Goal: Information Seeking & Learning: Learn about a topic

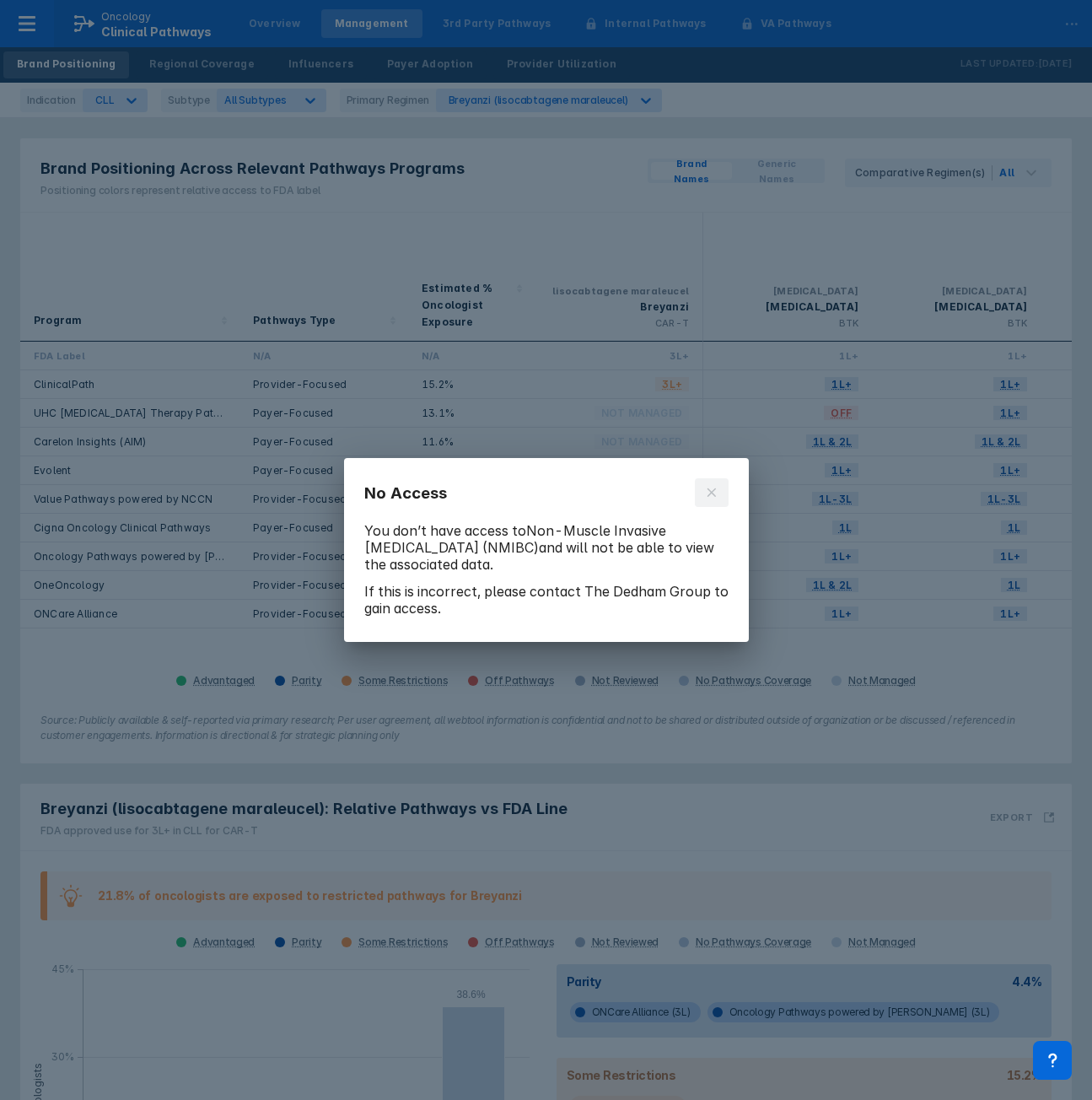
click at [713, 493] on icon at bounding box center [712, 493] width 14 height 14
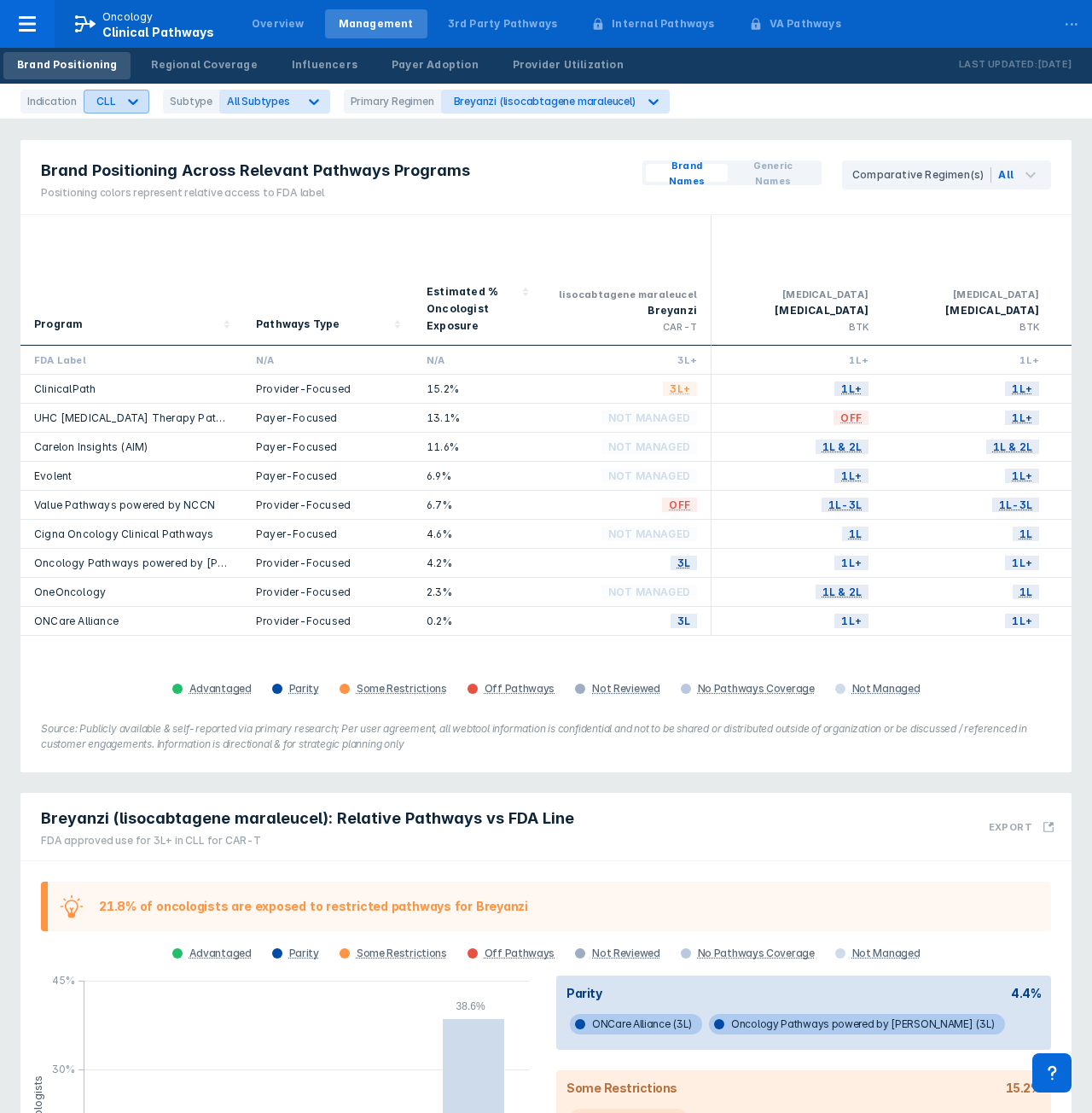
click at [112, 104] on div "CLL" at bounding box center [101, 102] width 33 height 23
click at [263, 35] on div "Overview" at bounding box center [277, 24] width 80 height 29
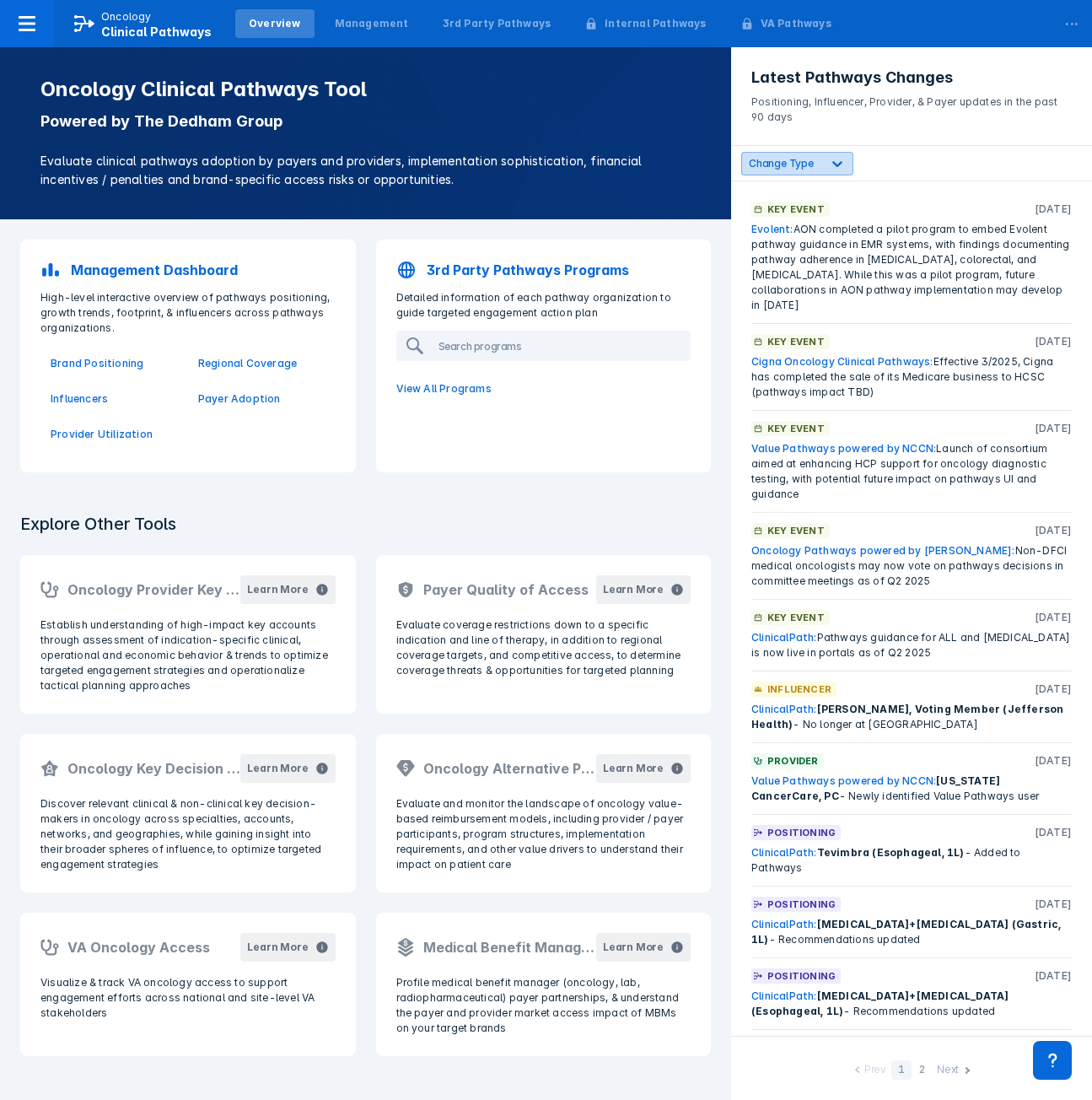
click at [814, 166] on div "Change Type" at bounding box center [781, 163] width 79 height 16
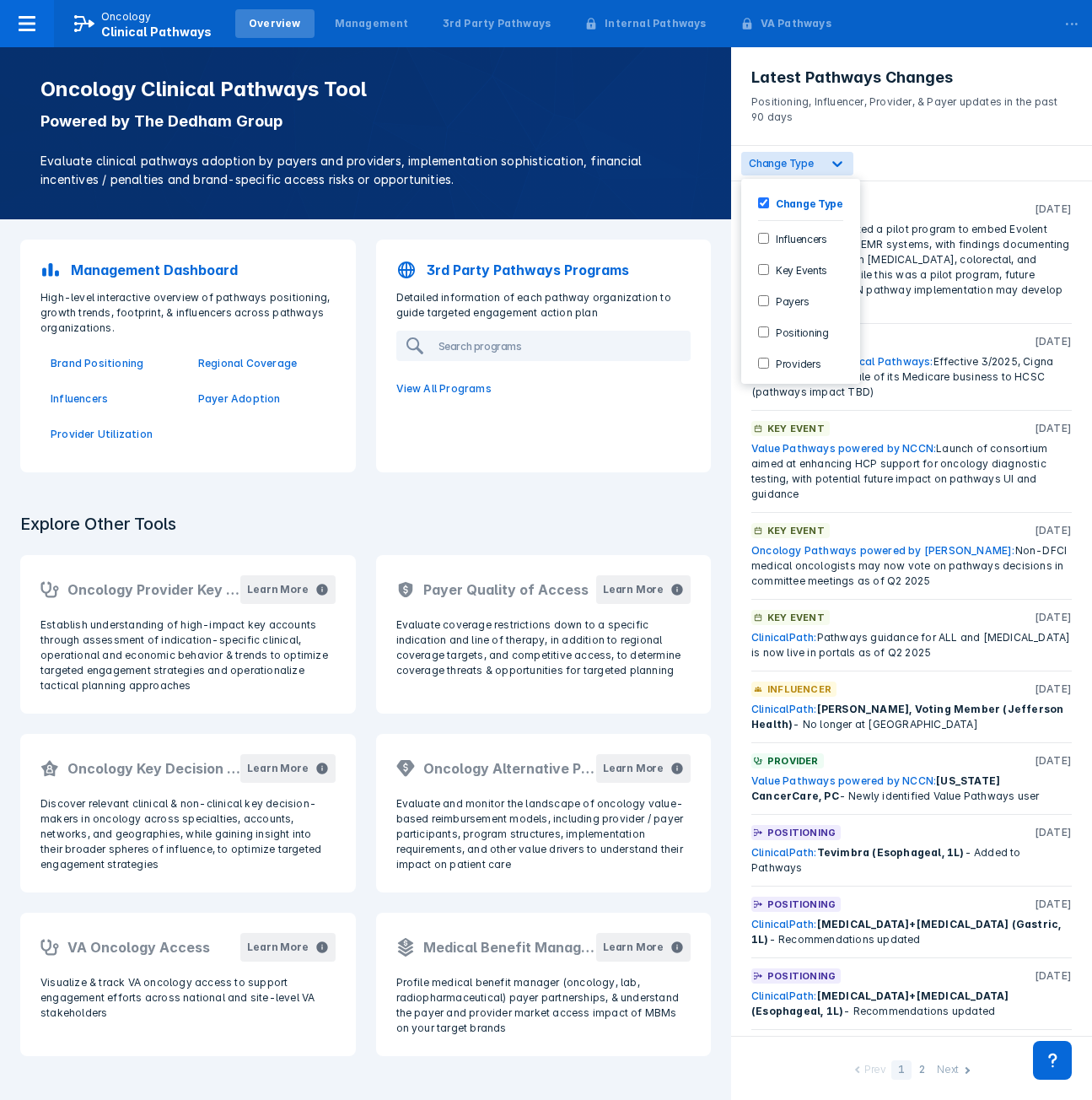
click at [769, 207] on label "Change Type" at bounding box center [806, 203] width 74 height 15
click at [787, 334] on label "Positioning" at bounding box center [798, 331] width 59 height 15
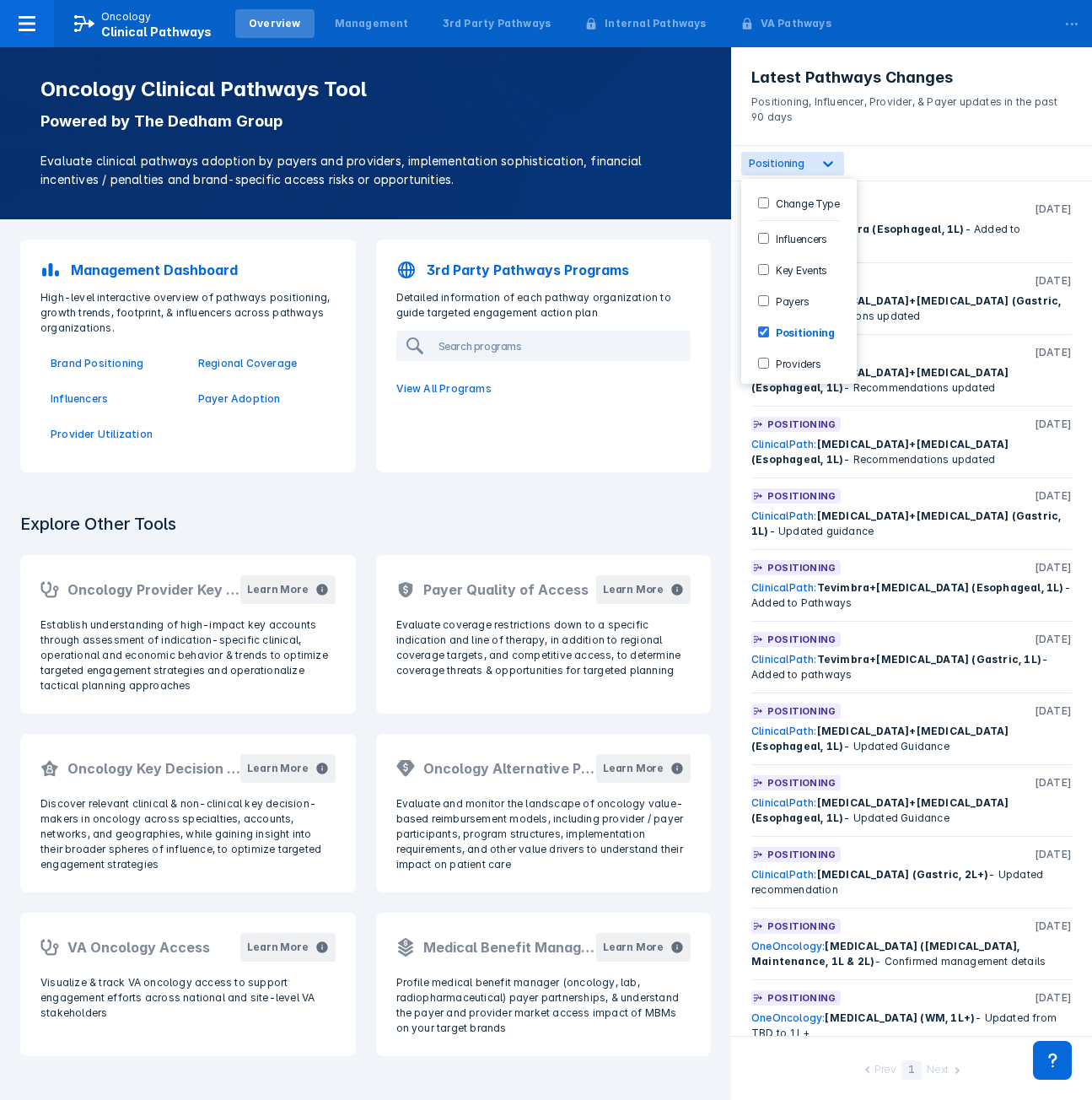
click at [803, 1066] on div "Prev 1 Next" at bounding box center [911, 1068] width 360 height 64
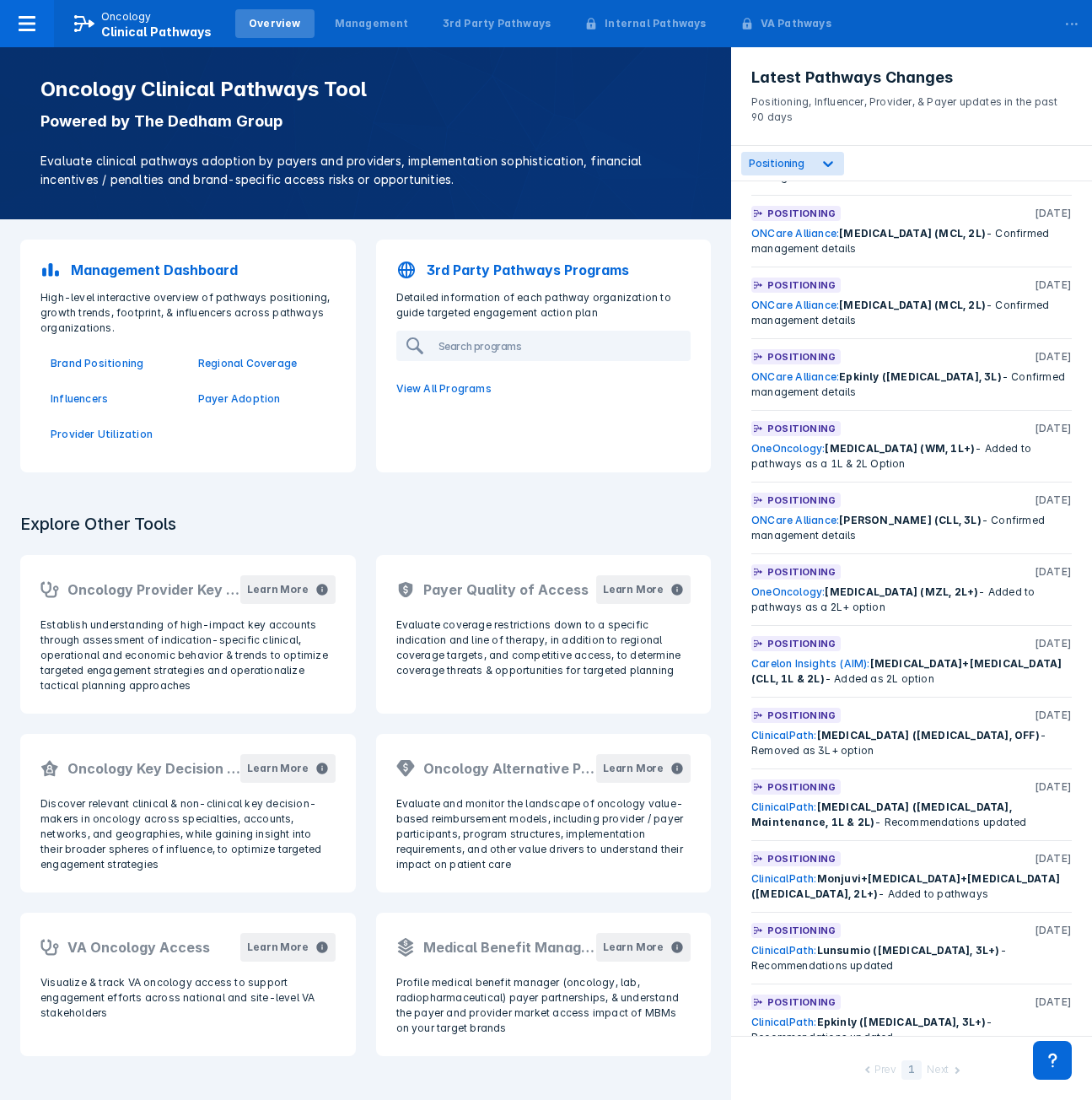
scroll to position [1674, 0]
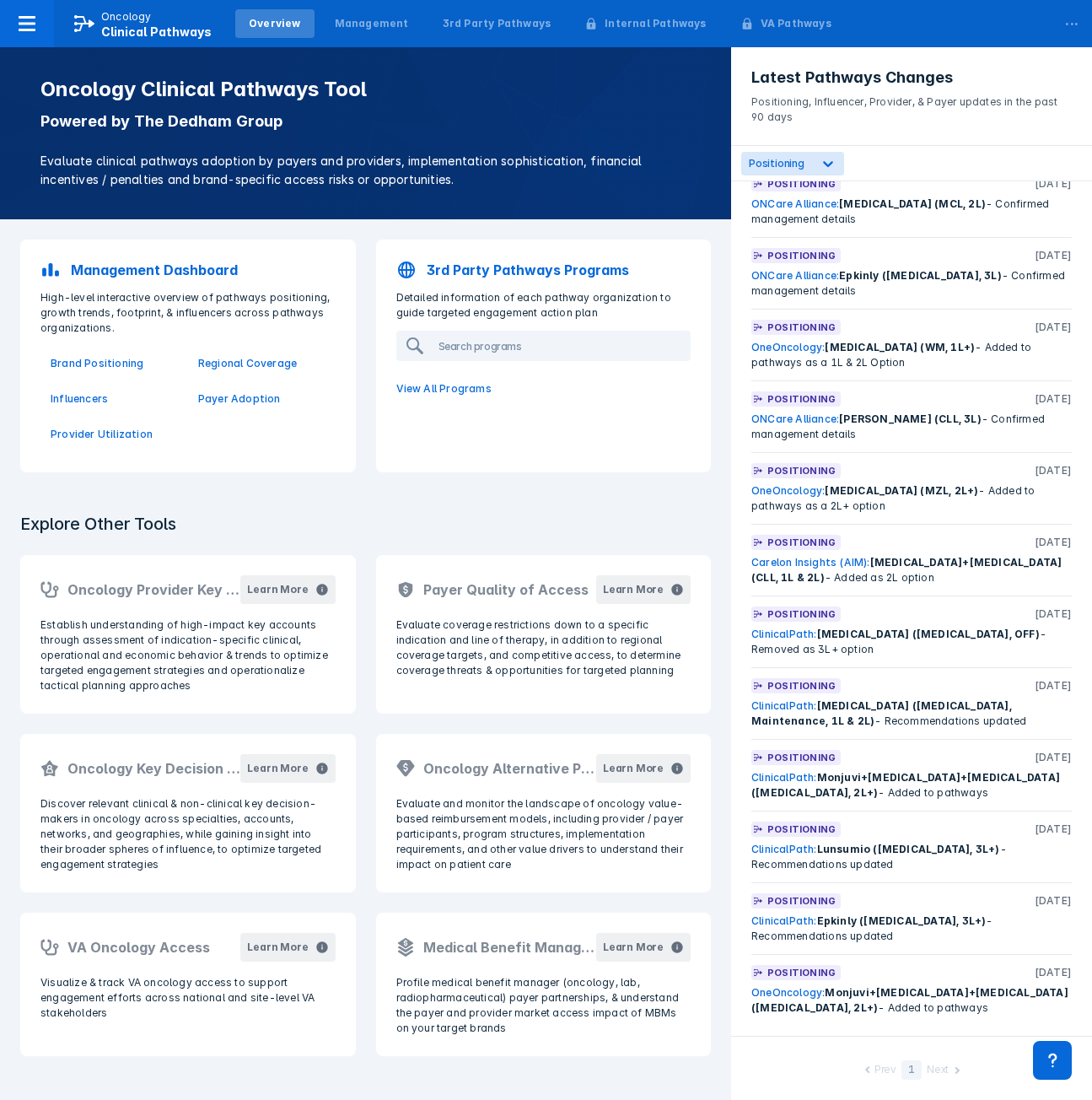
click at [936, 1071] on div "Next" at bounding box center [937, 1071] width 22 height 18
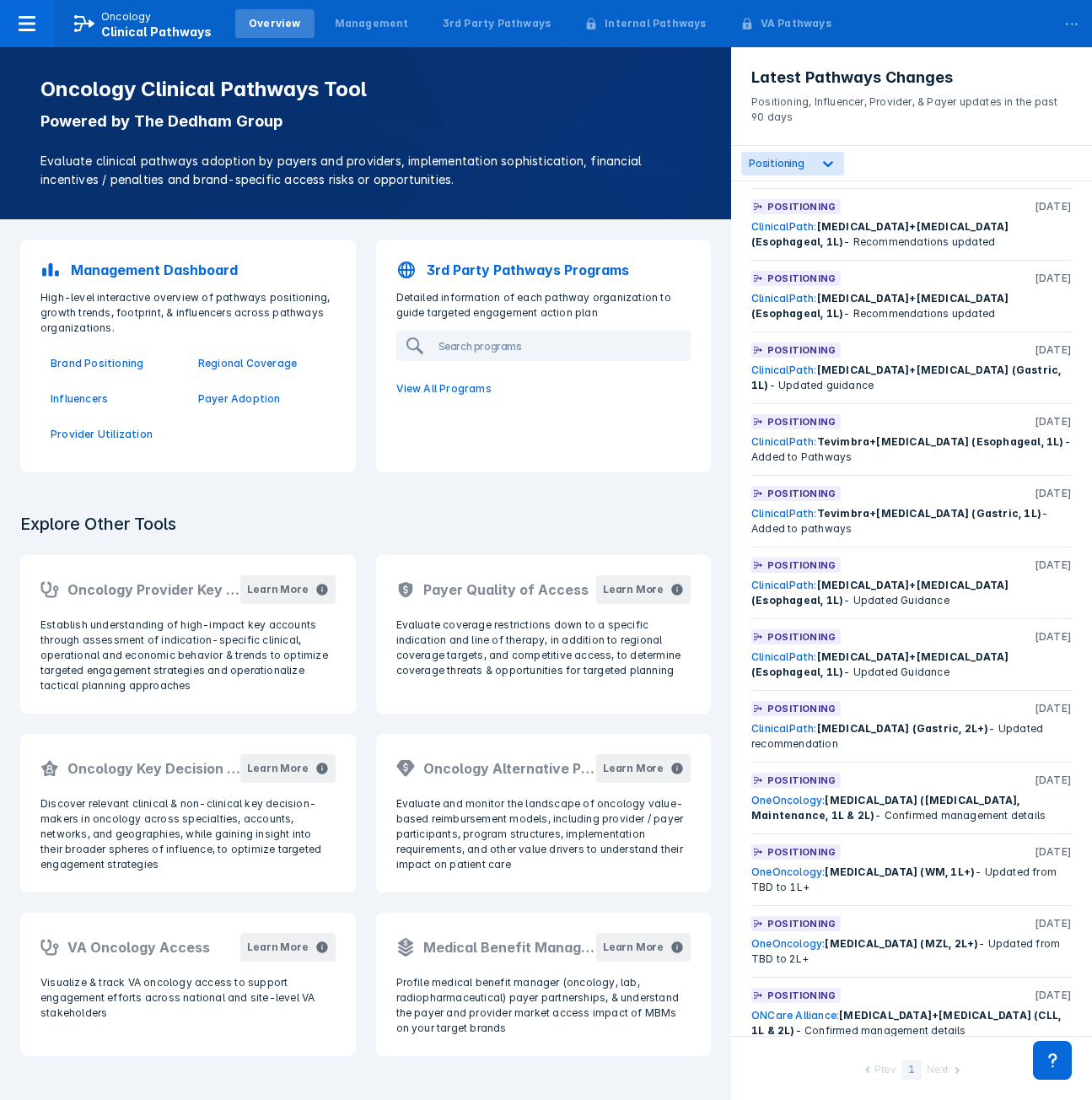
scroll to position [0, 0]
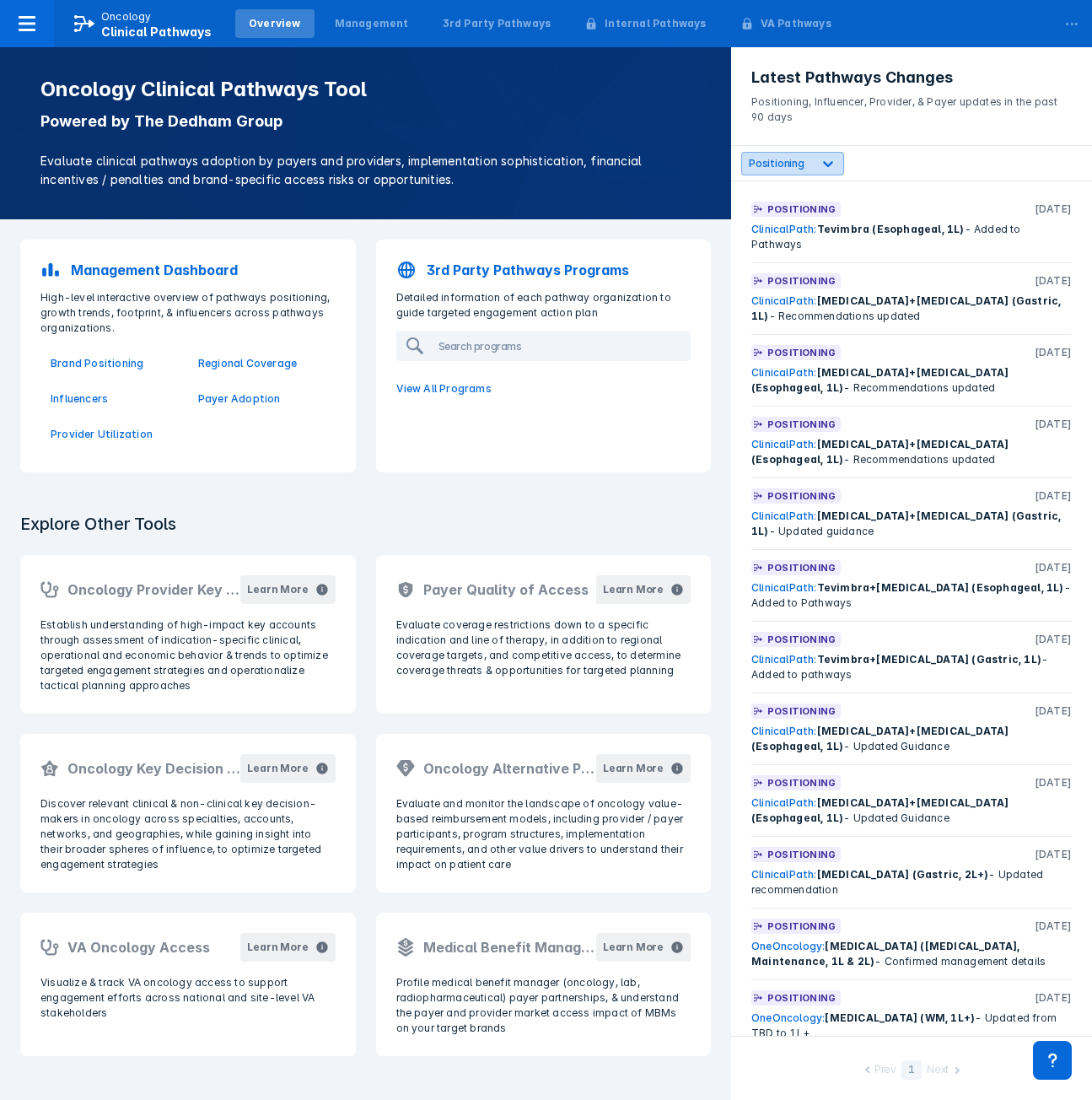
click at [822, 175] on div at bounding box center [827, 163] width 30 height 30
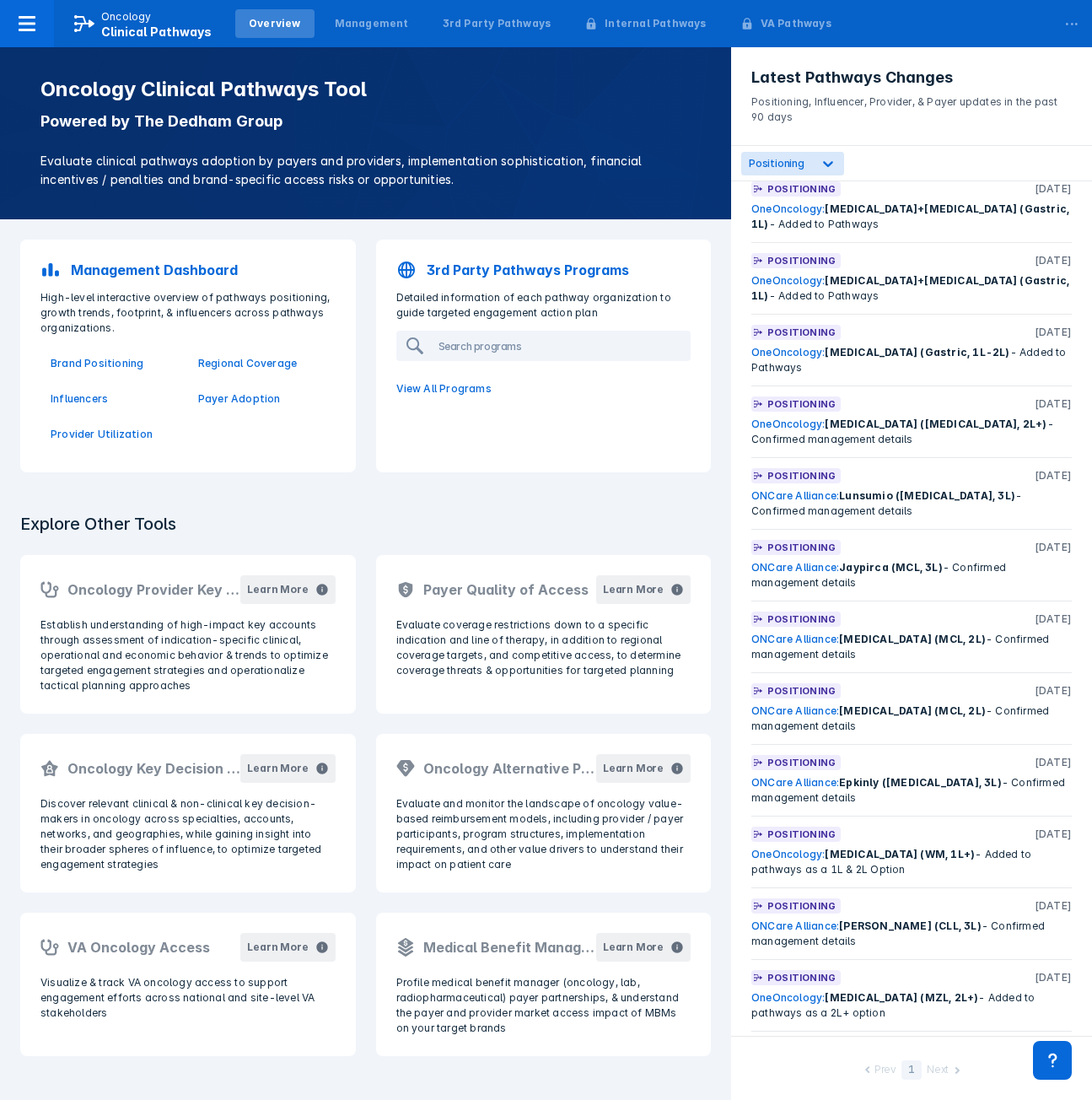
scroll to position [1377, 0]
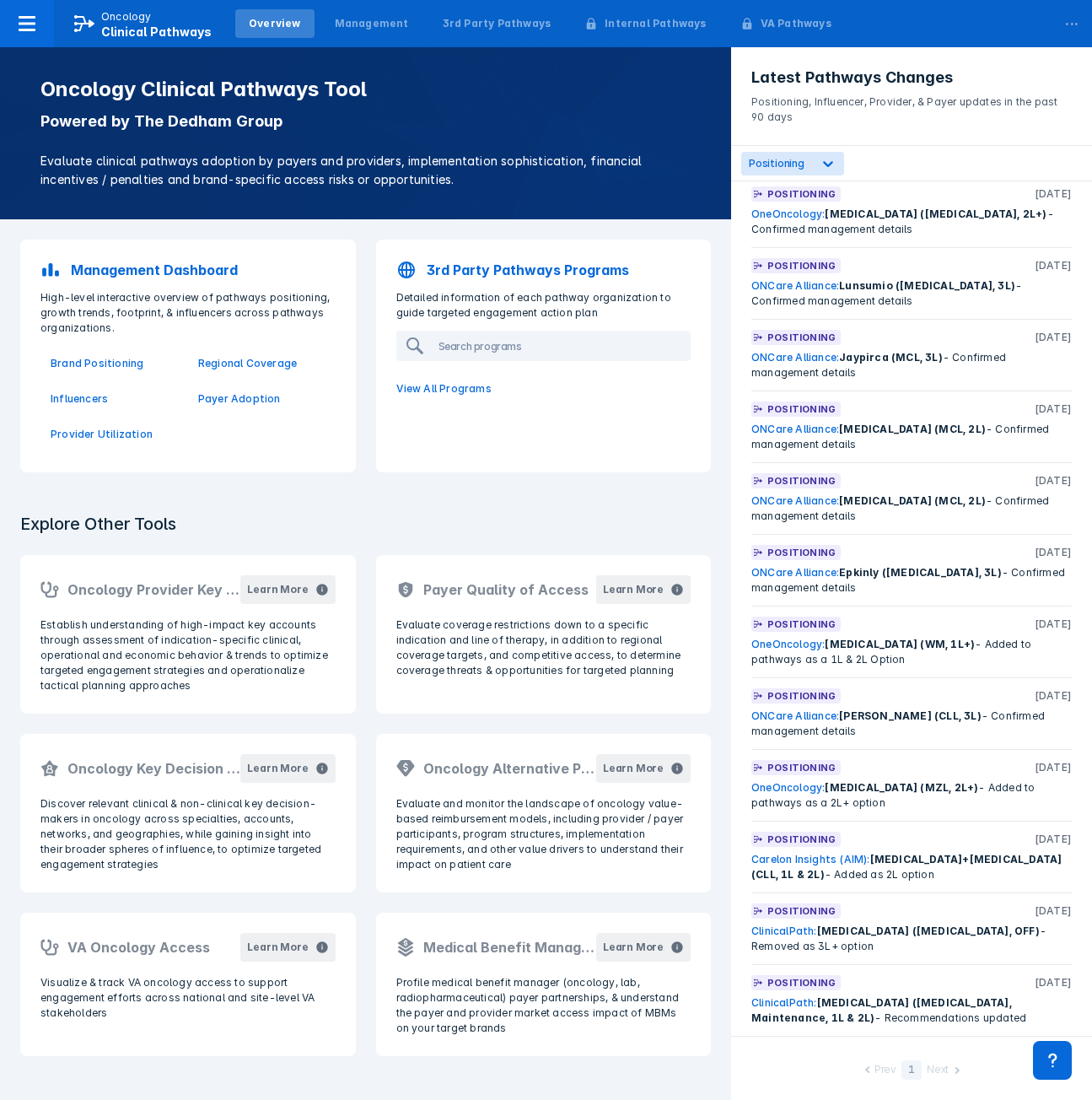
click at [906, 664] on div "OneOncology: [MEDICAL_DATA] (WM, 1L+) - Added to pathways as a 1L & 2L Option" at bounding box center [911, 651] width 320 height 30
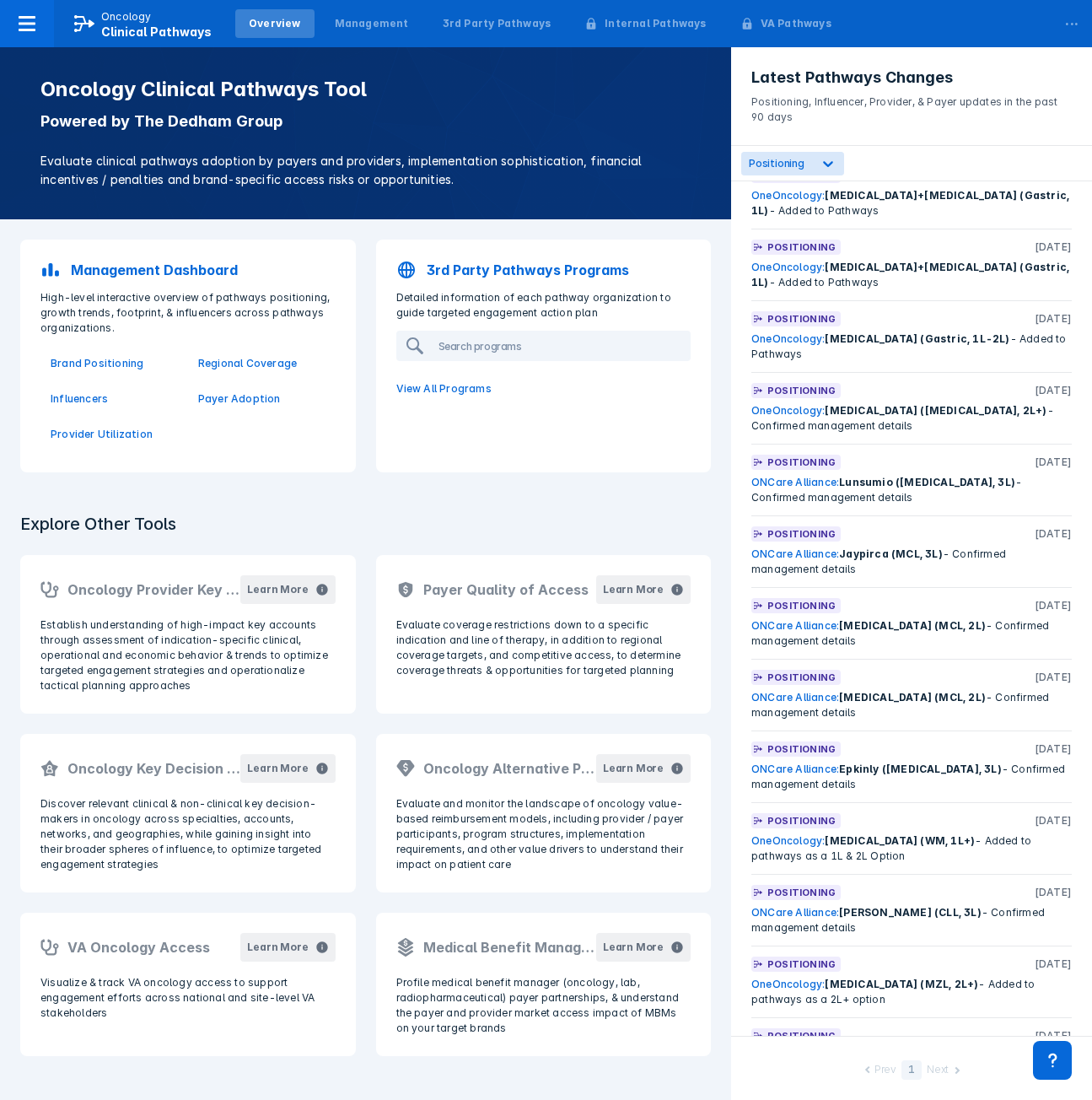
scroll to position [787, 0]
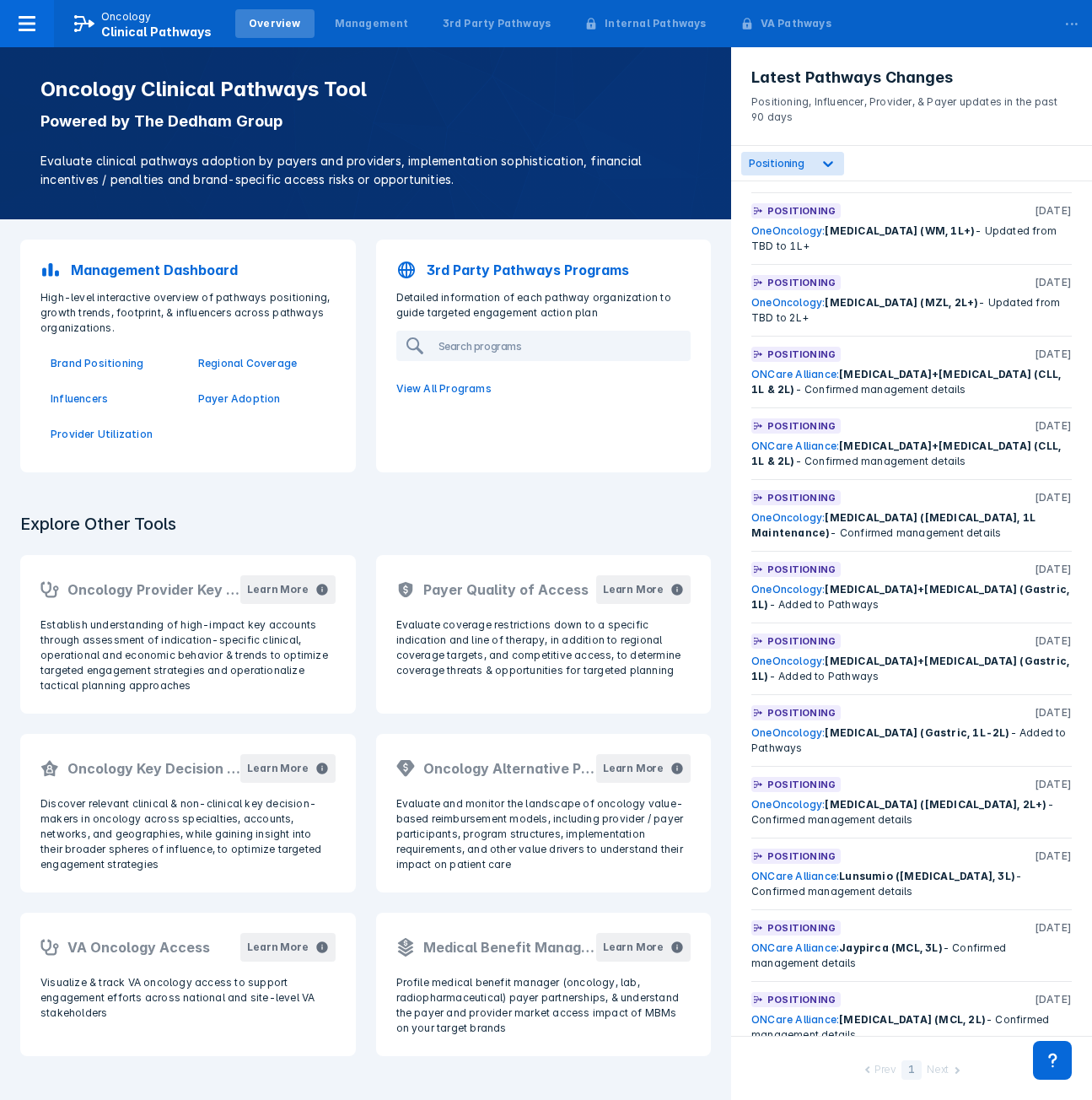
click at [922, 459] on div "ONCare Alliance: [MEDICAL_DATA]+[MEDICAL_DATA] (CLL, 1L & 2L) - Confirmed manag…" at bounding box center [911, 453] width 320 height 30
click at [731, 1038] on div "Prev 1 Next" at bounding box center [911, 1068] width 360 height 64
click at [652, 1080] on div "Oncology Clinical Pathways Tool Powered by The Dedham Group Evaluate clinical p…" at bounding box center [365, 573] width 731 height 1052
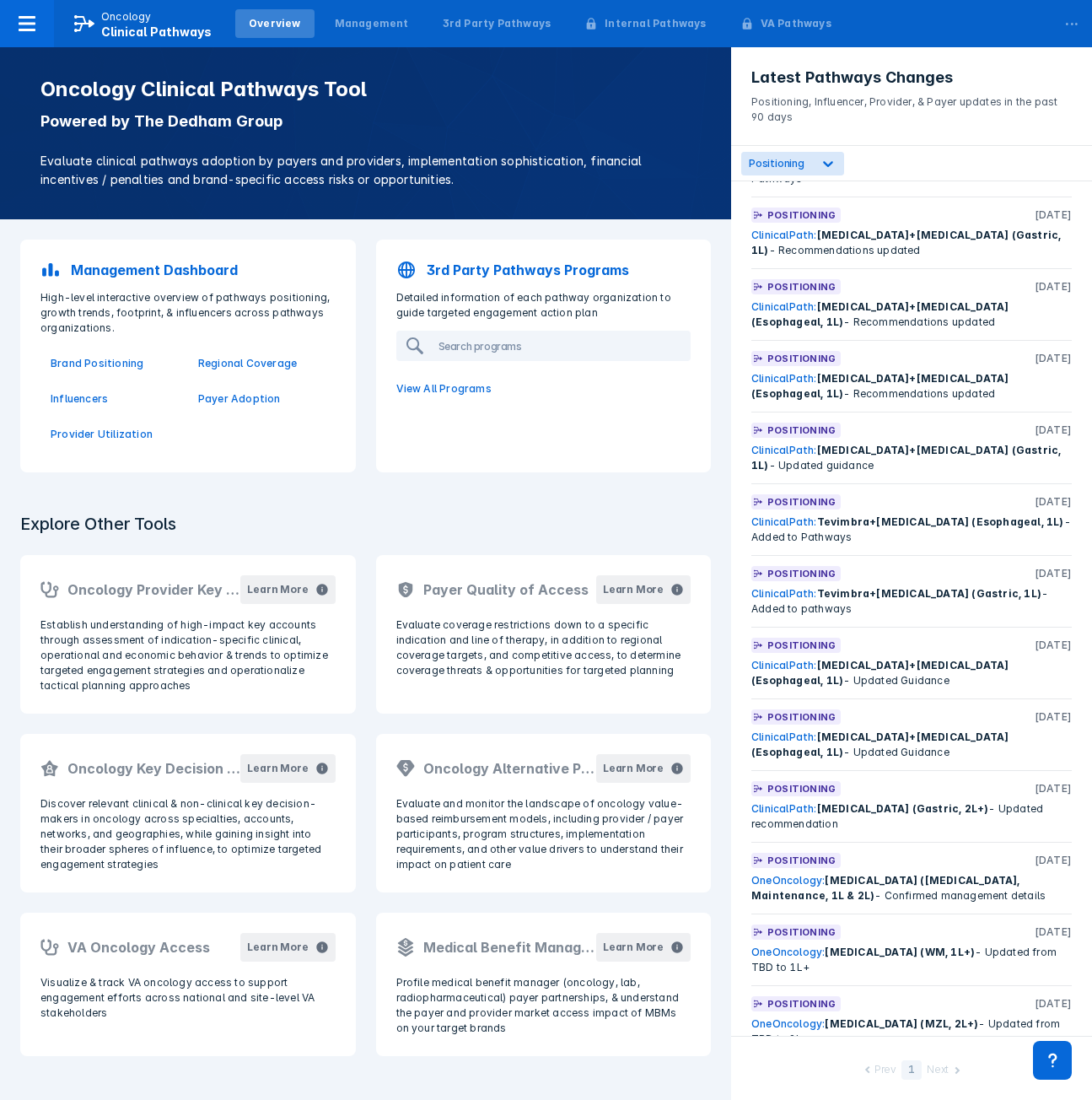
scroll to position [0, 0]
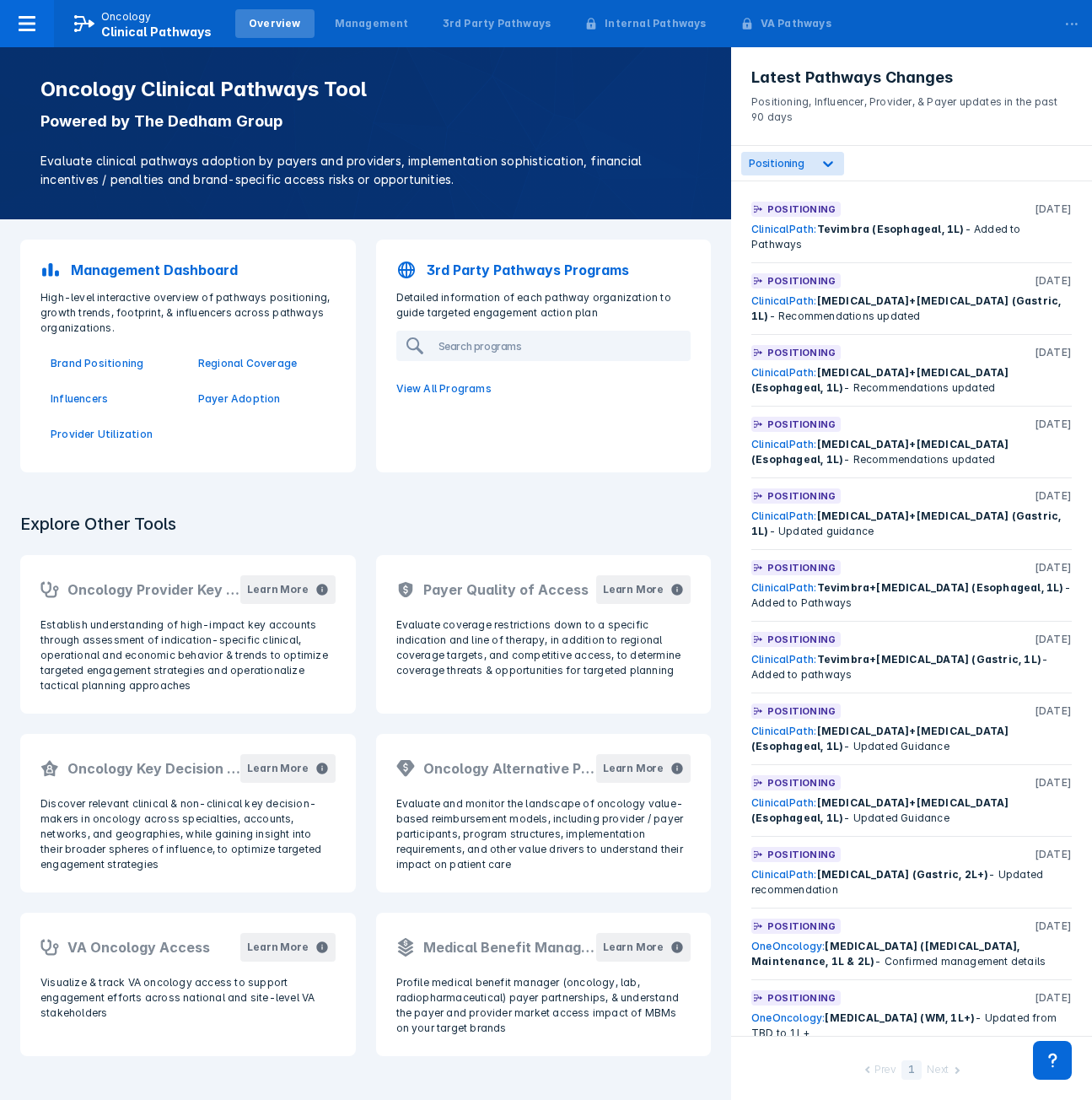
click at [723, 1000] on div "Explore Other Tools Oncology Provider Key Accounts Learn More Establish underst…" at bounding box center [365, 783] width 731 height 584
